Goal: Task Accomplishment & Management: Use online tool/utility

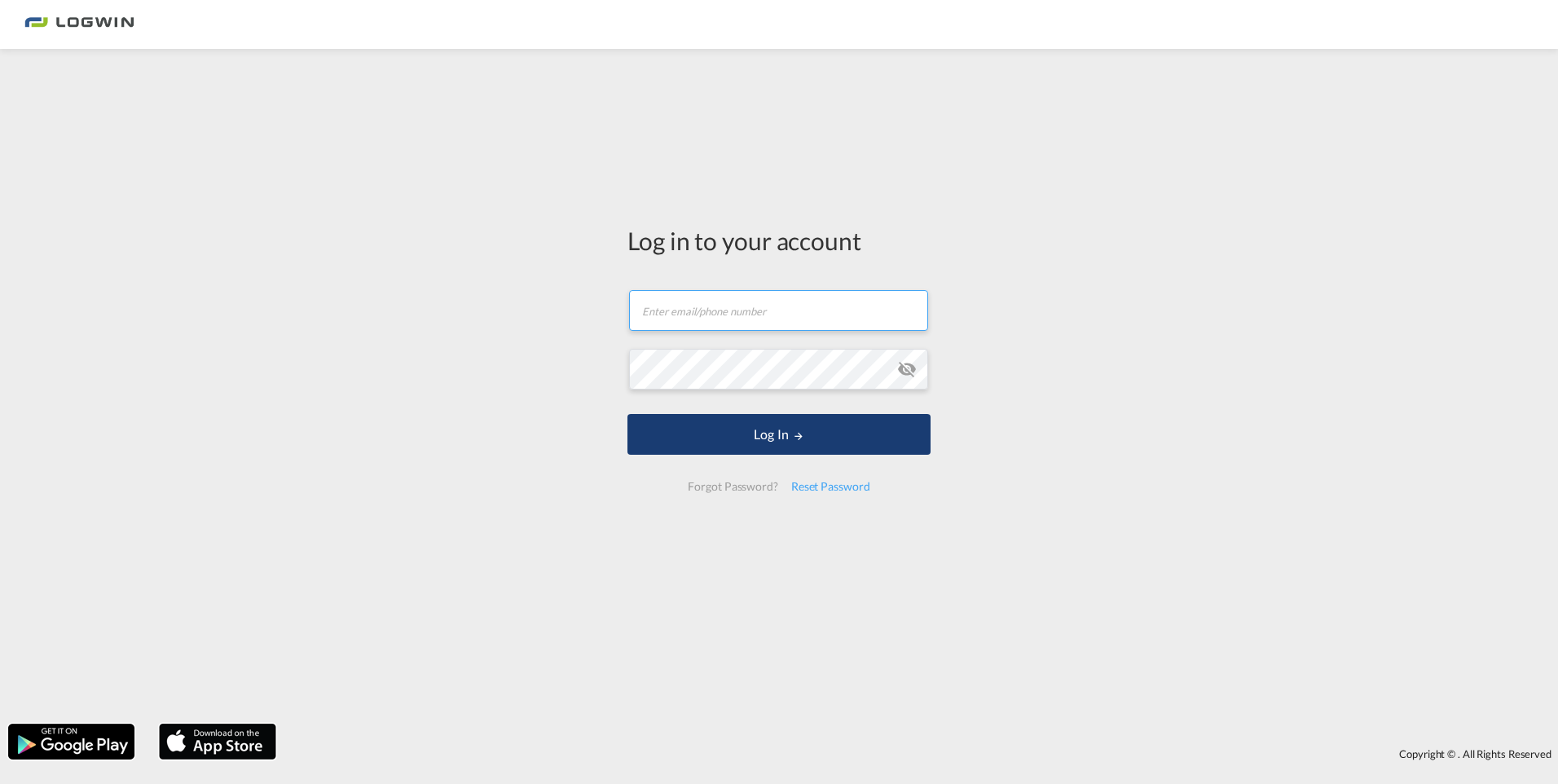
type input "[PERSON_NAME][EMAIL_ADDRESS][DOMAIN_NAME]"
click at [826, 444] on button "Log In" at bounding box center [779, 434] width 303 height 41
